Goal: Information Seeking & Learning: Find specific page/section

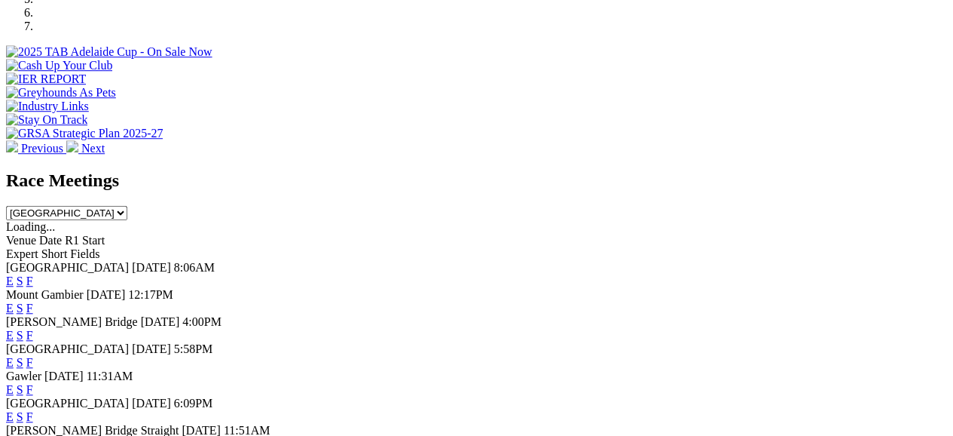
scroll to position [534, 0]
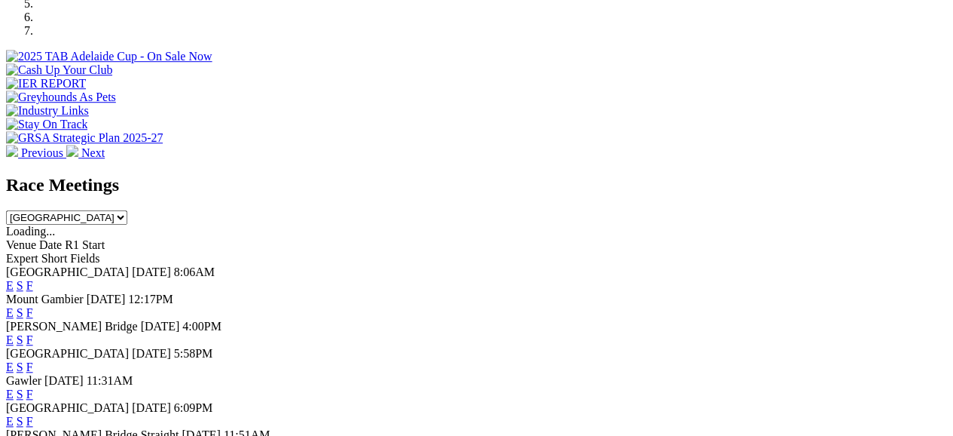
click at [33, 279] on link "F" at bounding box center [29, 285] width 7 height 13
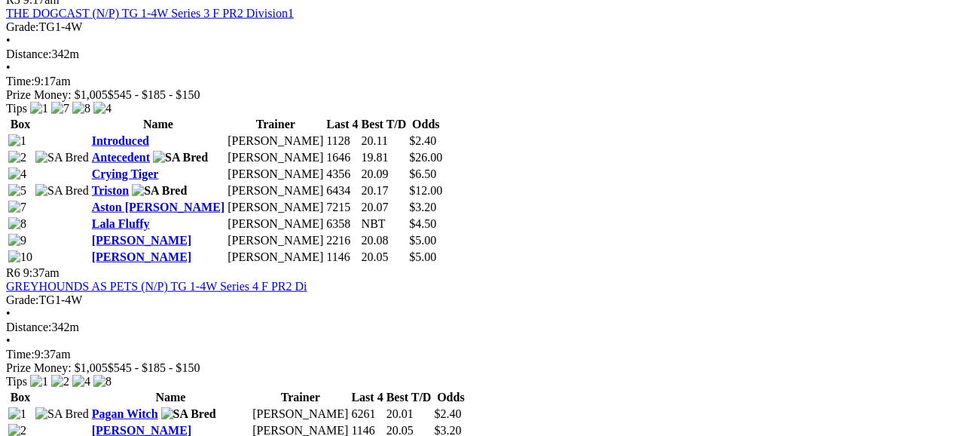
scroll to position [1869, 0]
